Goal: Information Seeking & Learning: Check status

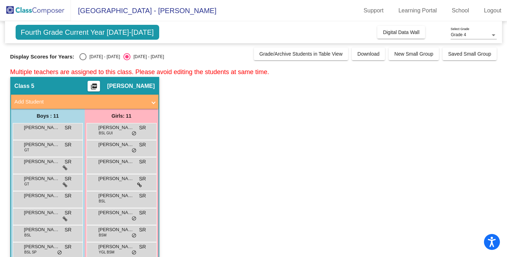
scroll to position [336, 0]
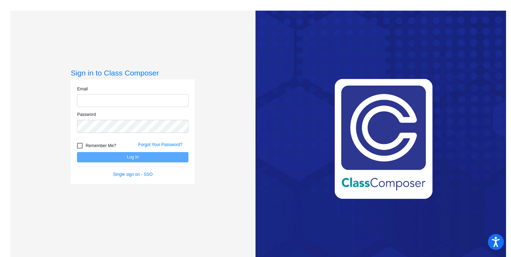
type input "[EMAIL_ADDRESS][DOMAIN_NAME]"
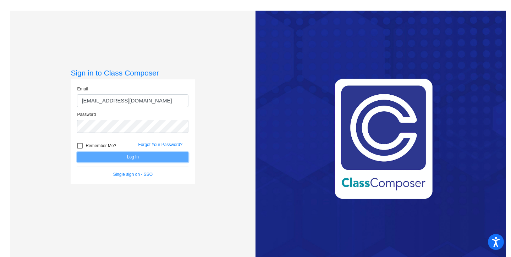
click at [119, 154] on button "Log In" at bounding box center [132, 157] width 111 height 10
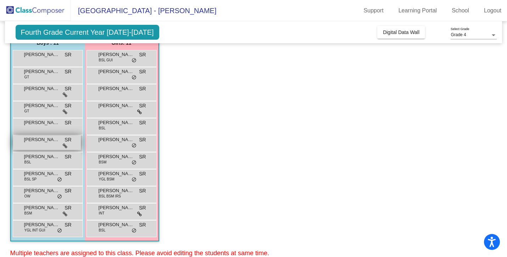
scroll to position [75, 0]
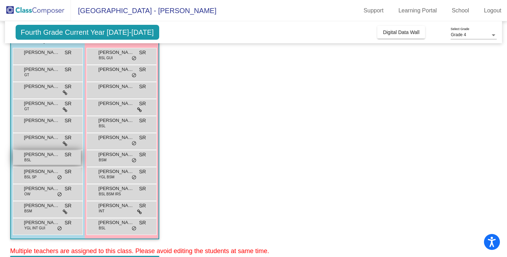
click at [41, 159] on div "[PERSON_NAME] BSL SR lock do_not_disturb_alt" at bounding box center [47, 157] width 68 height 15
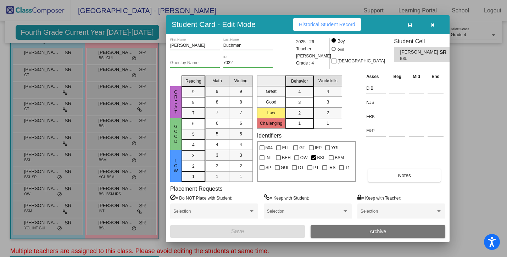
click at [344, 22] on span "Historical Student Record" at bounding box center [327, 25] width 56 height 6
click at [436, 23] on button "button" at bounding box center [432, 24] width 23 height 13
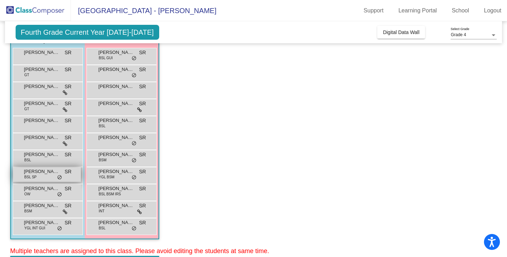
click at [35, 176] on span "BSL SP" at bounding box center [30, 176] width 12 height 5
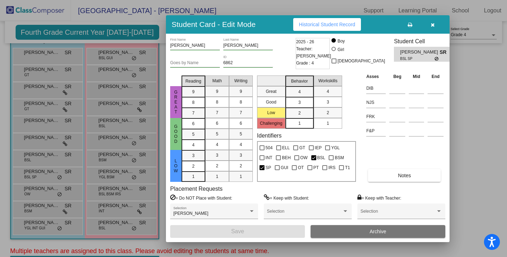
click at [314, 25] on span "Historical Student Record" at bounding box center [327, 25] width 56 height 6
click at [434, 24] on icon "button" at bounding box center [433, 24] width 4 height 5
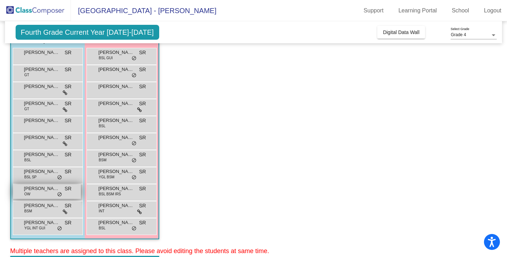
click at [39, 193] on div "Mario Cerrito OW SR lock do_not_disturb_alt" at bounding box center [47, 191] width 68 height 15
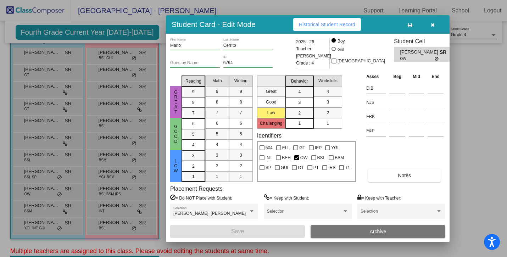
click at [328, 27] on span "Historical Student Record" at bounding box center [327, 25] width 56 height 6
click at [435, 25] on button "button" at bounding box center [432, 24] width 23 height 13
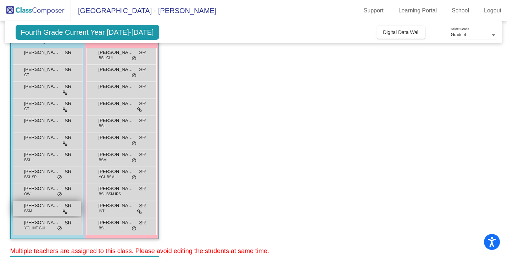
click at [37, 206] on span "[PERSON_NAME]" at bounding box center [41, 205] width 35 height 7
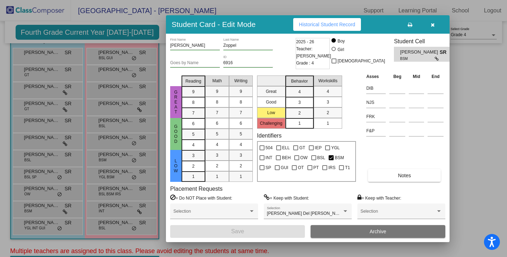
click at [327, 20] on button "Historical Student Record" at bounding box center [327, 24] width 68 height 13
click at [431, 26] on icon "button" at bounding box center [433, 24] width 4 height 5
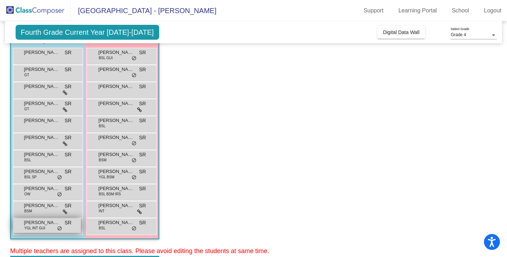
click at [36, 227] on span "YGL INT GUI" at bounding box center [34, 228] width 21 height 5
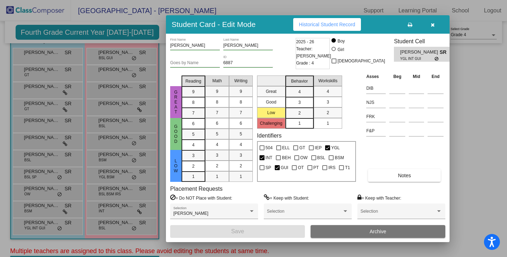
click at [333, 20] on button "Historical Student Record" at bounding box center [327, 24] width 68 height 13
click at [432, 26] on icon "button" at bounding box center [433, 24] width 4 height 5
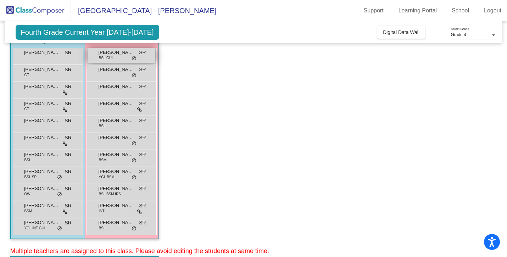
click at [115, 61] on div "Adi Crocker BSL GUI SR lock do_not_disturb_alt" at bounding box center [122, 55] width 68 height 15
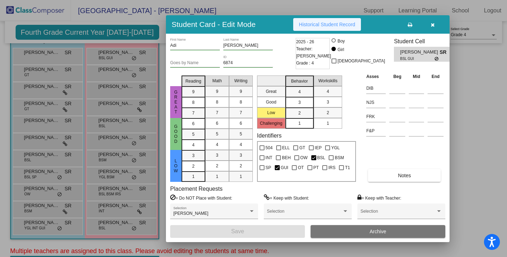
click at [321, 20] on button "Historical Student Record" at bounding box center [327, 24] width 68 height 13
click at [434, 29] on button "button" at bounding box center [432, 24] width 23 height 13
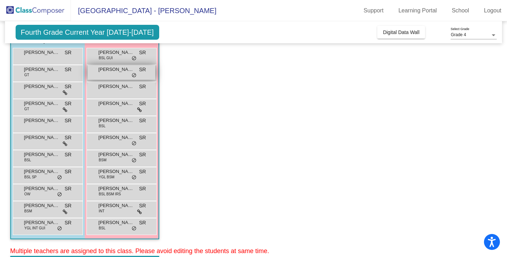
click at [107, 77] on div "Elaina Donnelly SR lock do_not_disturb_alt" at bounding box center [122, 72] width 68 height 15
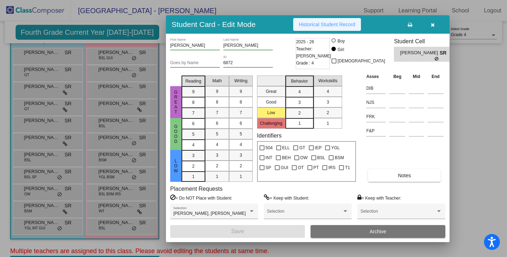
click at [324, 23] on span "Historical Student Record" at bounding box center [327, 25] width 56 height 6
click at [431, 27] on icon "button" at bounding box center [433, 24] width 4 height 5
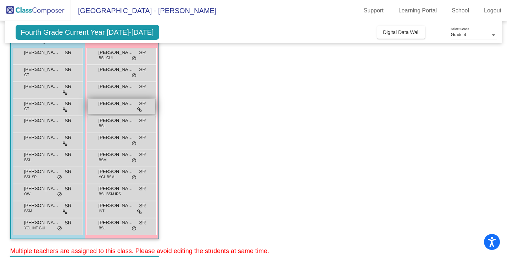
click at [114, 104] on span "[PERSON_NAME]" at bounding box center [116, 103] width 35 height 7
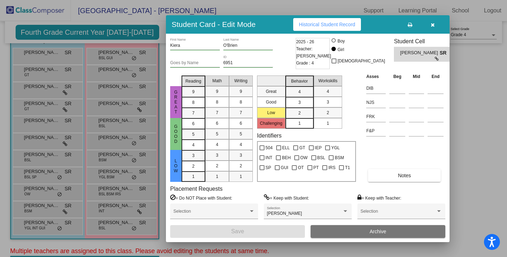
click at [323, 27] on button "Historical Student Record" at bounding box center [327, 24] width 68 height 13
click at [427, 22] on button "button" at bounding box center [432, 24] width 23 height 13
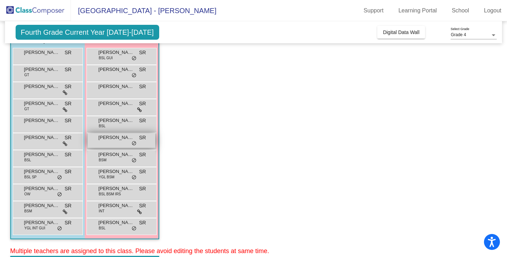
click at [115, 144] on div "Naomi Cope SR lock do_not_disturb_alt" at bounding box center [122, 140] width 68 height 15
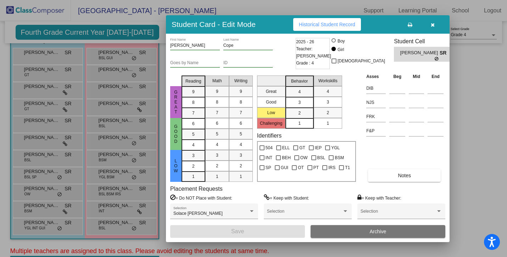
click at [338, 20] on button "Historical Student Record" at bounding box center [327, 24] width 68 height 13
click at [436, 27] on button "button" at bounding box center [432, 24] width 23 height 13
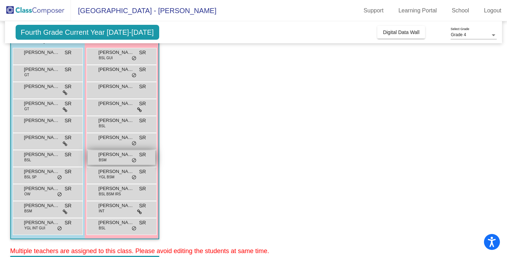
click at [117, 159] on div "Nikki Dougherty-Colon BSM SR lock do_not_disturb_alt" at bounding box center [122, 157] width 68 height 15
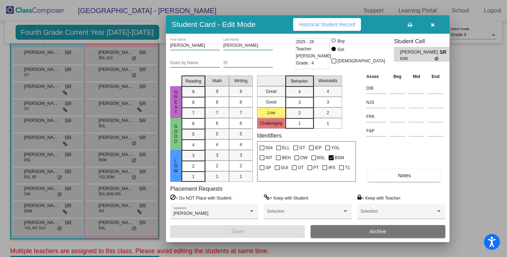
click at [319, 24] on span "Historical Student Record" at bounding box center [327, 25] width 56 height 6
click at [436, 28] on button "button" at bounding box center [432, 24] width 23 height 13
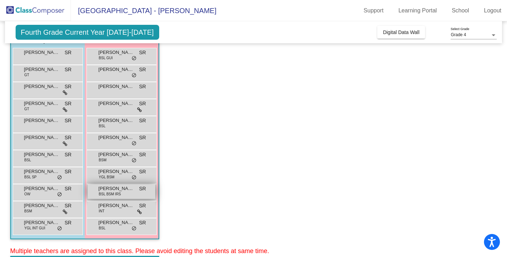
click at [112, 192] on span "BSL BSM IRS" at bounding box center [110, 194] width 22 height 5
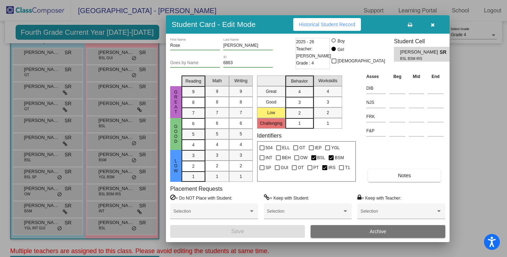
click at [302, 26] on span "Historical Student Record" at bounding box center [327, 25] width 56 height 6
click at [431, 25] on icon "button" at bounding box center [433, 24] width 4 height 5
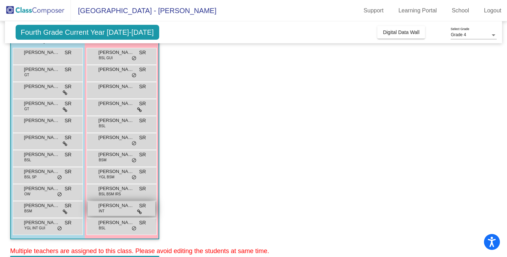
click at [123, 206] on span "[PERSON_NAME]" at bounding box center [116, 205] width 35 height 7
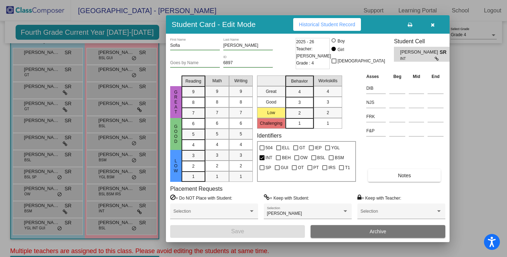
click at [433, 24] on icon "button" at bounding box center [433, 24] width 4 height 5
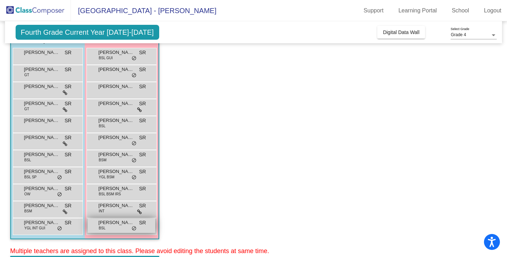
click at [107, 228] on div "Veronica Ricci BSL SR lock do_not_disturb_alt" at bounding box center [122, 225] width 68 height 15
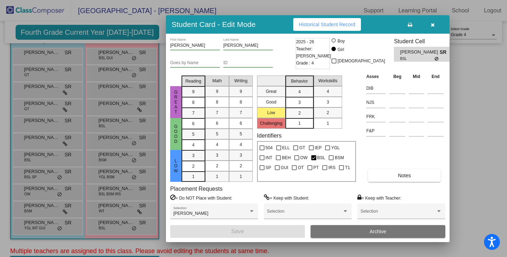
click at [334, 27] on button "Historical Student Record" at bounding box center [327, 24] width 68 height 13
click at [433, 26] on icon "button" at bounding box center [433, 24] width 4 height 5
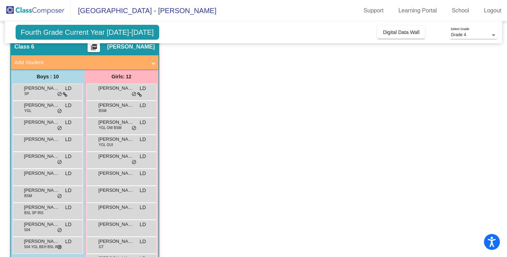
scroll to position [299, 0]
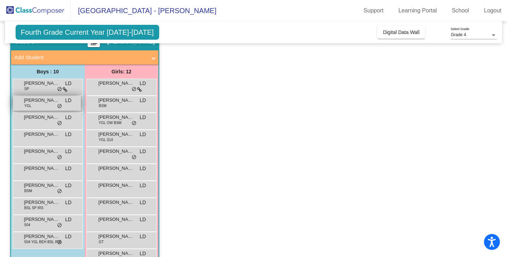
click at [37, 102] on span "[PERSON_NAME]" at bounding box center [41, 100] width 35 height 7
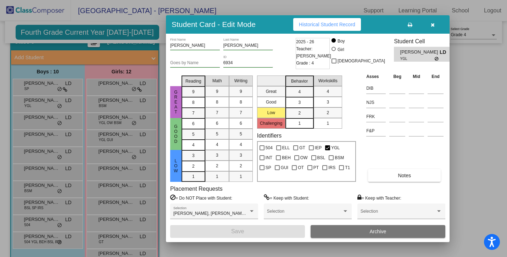
click at [325, 20] on button "Historical Student Record" at bounding box center [327, 24] width 68 height 13
click at [438, 24] on button "button" at bounding box center [432, 24] width 23 height 13
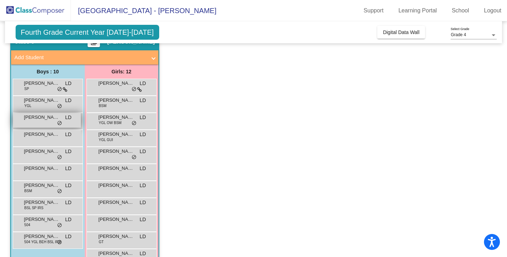
click at [37, 124] on div "Braxton Evans LD lock do_not_disturb_alt" at bounding box center [47, 120] width 68 height 15
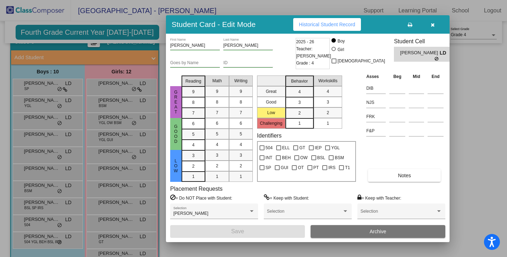
click at [324, 22] on span "Historical Student Record" at bounding box center [327, 25] width 56 height 6
click at [435, 26] on button "button" at bounding box center [432, 24] width 23 height 13
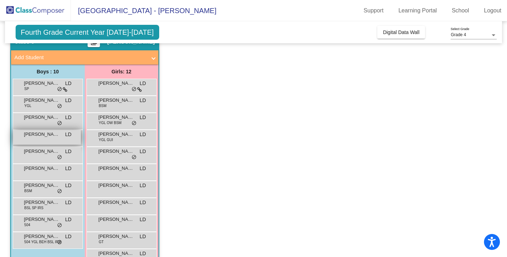
click at [42, 138] on div "Cameron Smith LD lock do_not_disturb_alt" at bounding box center [47, 137] width 68 height 15
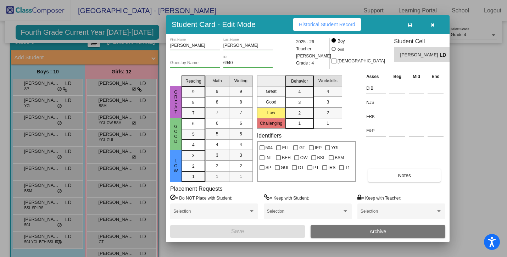
click at [337, 15] on div "Student Card - Edit Mode Historical Student Record" at bounding box center [308, 24] width 284 height 18
click at [337, 22] on span "Historical Student Record" at bounding box center [327, 25] width 56 height 6
click at [432, 23] on icon "button" at bounding box center [433, 24] width 4 height 5
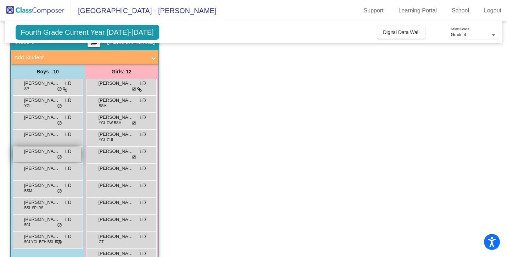
click at [37, 157] on div "Carter Pellegrino LD lock do_not_disturb_alt" at bounding box center [47, 154] width 68 height 15
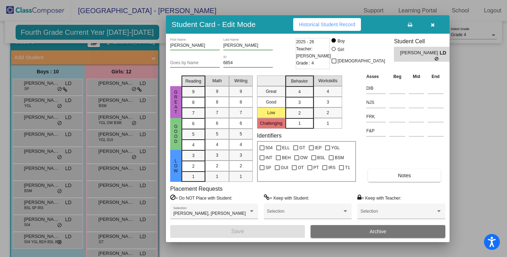
click at [316, 23] on span "Historical Student Record" at bounding box center [327, 25] width 56 height 6
click at [434, 26] on button "button" at bounding box center [432, 24] width 23 height 13
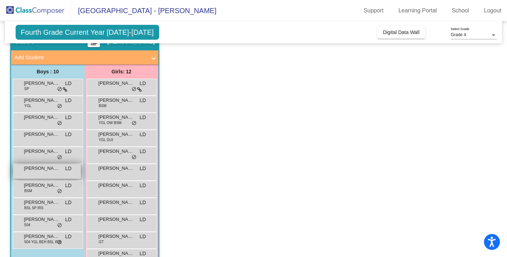
click at [40, 176] on div "Ellis Jones LD lock do_not_disturb_alt" at bounding box center [47, 171] width 68 height 15
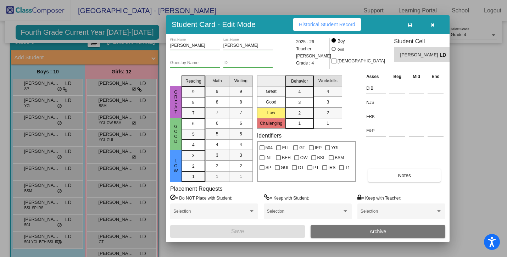
click at [317, 24] on span "Historical Student Record" at bounding box center [327, 25] width 56 height 6
click at [432, 30] on button "button" at bounding box center [432, 24] width 23 height 13
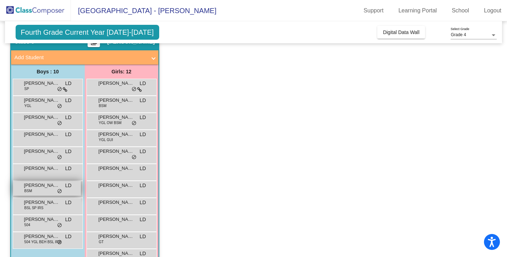
click at [41, 193] on div "Gunnar Vogel BSM LD lock do_not_disturb_alt" at bounding box center [47, 188] width 68 height 15
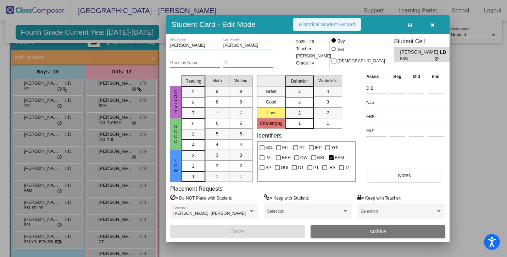
click at [305, 27] on button "Historical Student Record" at bounding box center [327, 24] width 68 height 13
click at [431, 26] on icon "button" at bounding box center [433, 24] width 4 height 5
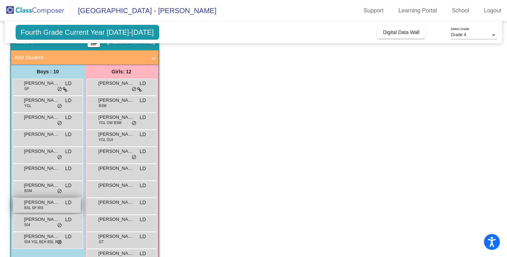
click at [27, 205] on span "BSL SP IRS" at bounding box center [33, 207] width 19 height 5
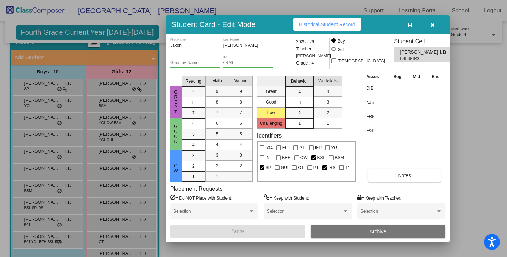
click at [309, 21] on button "Historical Student Record" at bounding box center [327, 24] width 68 height 13
click at [427, 34] on div "Jaxon First Name Cromley Last Name Goes by Name 6476 ID 2025 - 26 Teacher: Luke…" at bounding box center [308, 138] width 284 height 209
click at [429, 29] on button "button" at bounding box center [432, 24] width 23 height 13
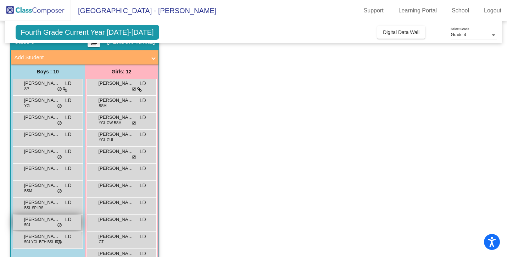
click at [40, 227] on div "Luke Marcello 504 LD lock do_not_disturb_alt" at bounding box center [47, 222] width 68 height 15
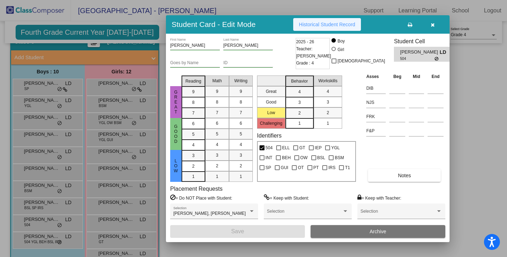
click at [307, 28] on button "Historical Student Record" at bounding box center [327, 24] width 68 height 13
click at [429, 31] on div "Student Card - Edit Mode Historical Student Record" at bounding box center [308, 24] width 284 height 18
click at [431, 26] on icon "button" at bounding box center [433, 24] width 4 height 5
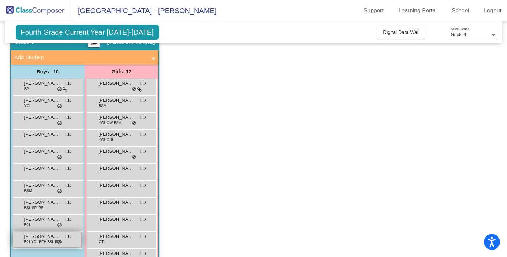
click at [37, 245] on div "William Craig 504 YGL BEH BSL IRS LD lock do_not_disturb_alt" at bounding box center [47, 239] width 68 height 15
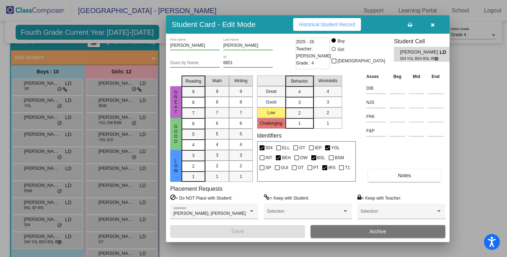
click at [311, 28] on button "Historical Student Record" at bounding box center [327, 24] width 68 height 13
click at [435, 28] on button "button" at bounding box center [432, 24] width 23 height 13
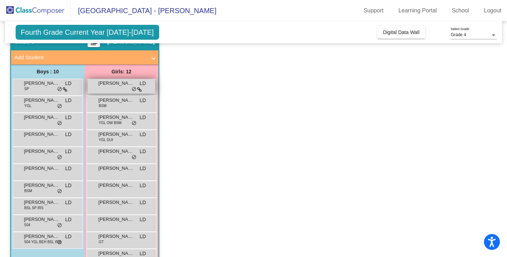
click at [114, 90] on div "Adelaide Kauffman LD lock do_not_disturb_alt" at bounding box center [122, 86] width 68 height 15
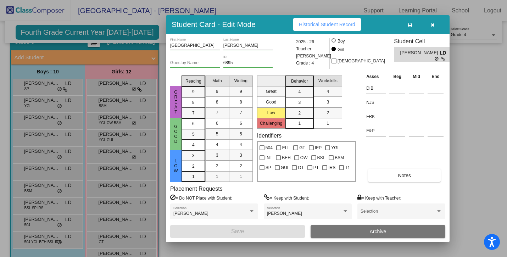
click at [316, 22] on span "Historical Student Record" at bounding box center [327, 25] width 56 height 6
click at [428, 24] on button "button" at bounding box center [432, 24] width 23 height 13
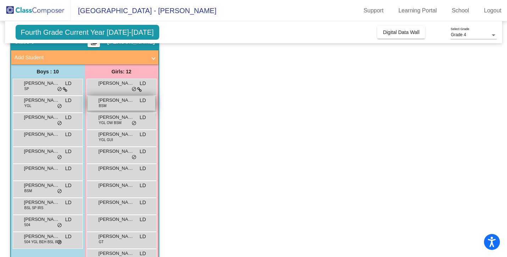
click at [119, 105] on div "Ashlyn Coveleski BSM LD lock do_not_disturb_alt" at bounding box center [122, 103] width 68 height 15
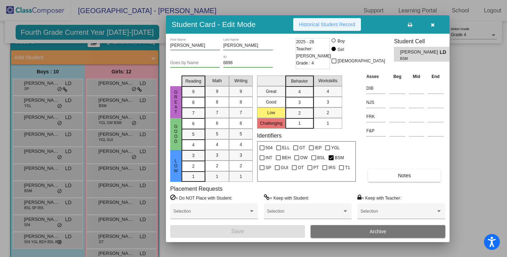
click at [333, 24] on span "Historical Student Record" at bounding box center [327, 25] width 56 height 6
click at [437, 25] on button "button" at bounding box center [432, 24] width 23 height 13
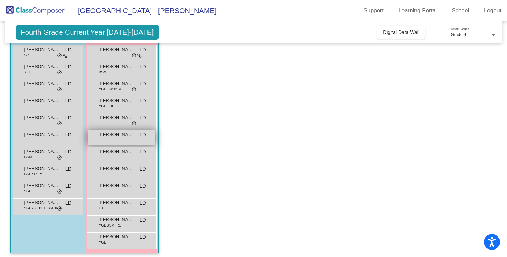
scroll to position [336, 0]
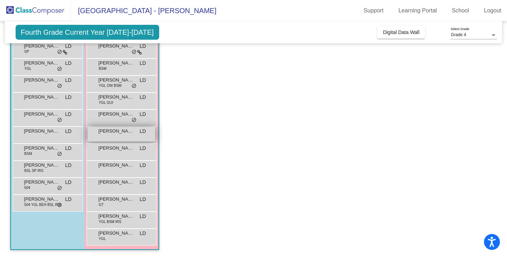
click at [115, 137] on div "Maya Rana LD lock do_not_disturb_alt" at bounding box center [122, 134] width 68 height 15
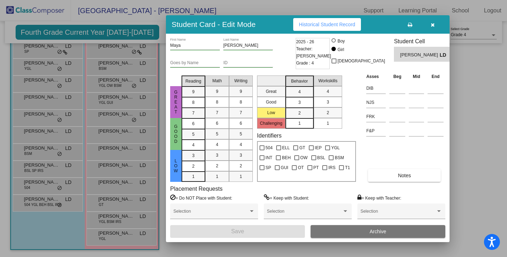
click at [312, 23] on span "Historical Student Record" at bounding box center [327, 25] width 56 height 6
click at [431, 24] on icon "button" at bounding box center [433, 24] width 4 height 5
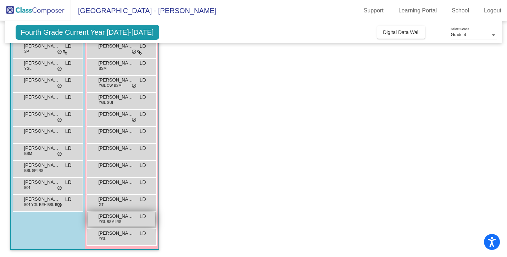
click at [118, 225] on div "Spencer Grant YGL BSM IRS LD lock do_not_disturb_alt" at bounding box center [122, 219] width 68 height 15
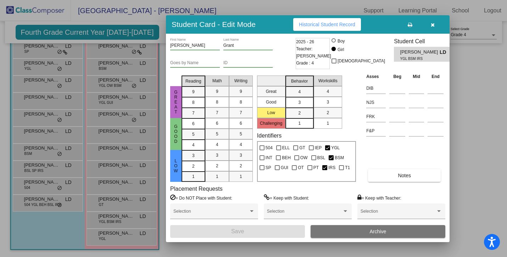
click at [308, 28] on button "Historical Student Record" at bounding box center [327, 24] width 68 height 13
click at [432, 26] on icon "button" at bounding box center [433, 24] width 4 height 5
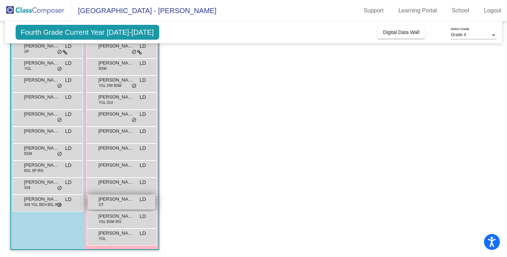
click at [110, 203] on div "Sophia Babcock GT LD lock do_not_disturb_alt" at bounding box center [122, 202] width 68 height 15
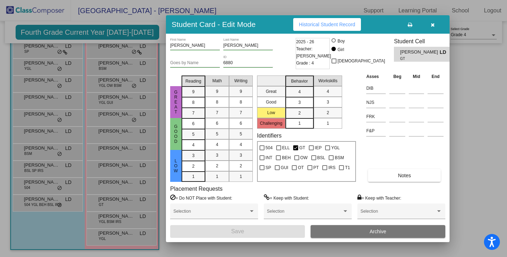
click at [314, 15] on div "Student Card - Edit Mode Historical Student Record" at bounding box center [308, 24] width 284 height 18
click at [314, 19] on button "Historical Student Record" at bounding box center [327, 24] width 68 height 13
click at [431, 23] on icon "button" at bounding box center [433, 24] width 4 height 5
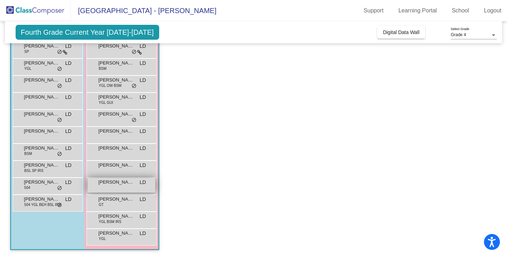
click at [110, 188] on div "Shiloh Rausenberger LD lock do_not_disturb_alt" at bounding box center [122, 185] width 68 height 15
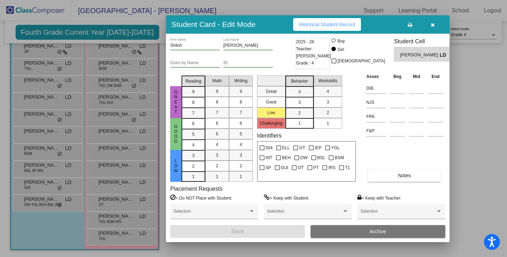
click at [313, 27] on button "Historical Student Record" at bounding box center [327, 24] width 68 height 13
click at [433, 25] on icon "button" at bounding box center [433, 24] width 4 height 5
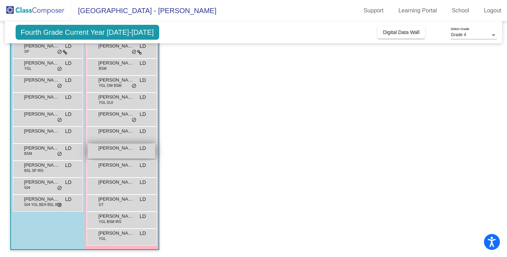
click at [112, 154] on div "Mira Botta LD lock do_not_disturb_alt" at bounding box center [122, 151] width 68 height 15
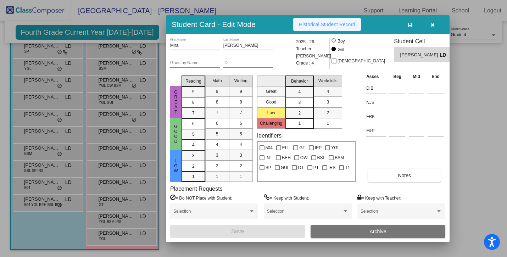
click at [312, 22] on span "Historical Student Record" at bounding box center [327, 25] width 56 height 6
